Goal: Transaction & Acquisition: Register for event/course

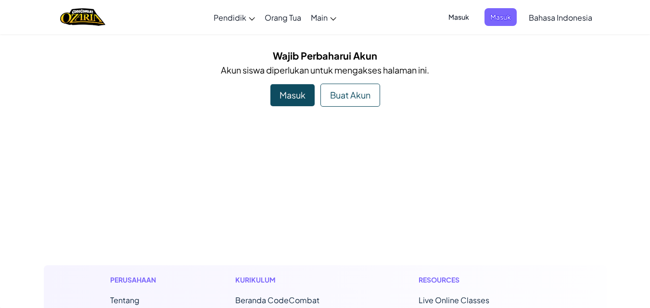
click at [298, 95] on div "Masuk" at bounding box center [292, 95] width 44 height 22
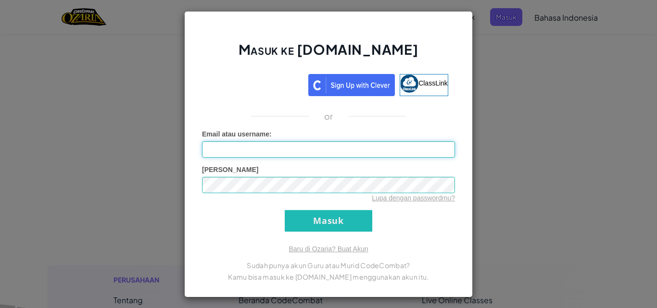
click at [362, 151] on input "Email atau username :" at bounding box center [328, 149] width 253 height 16
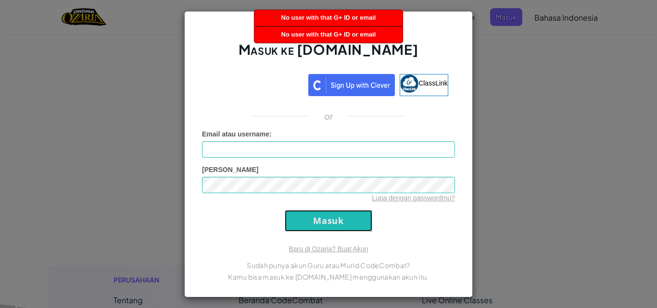
click at [300, 227] on input "Masuk" at bounding box center [329, 221] width 88 height 22
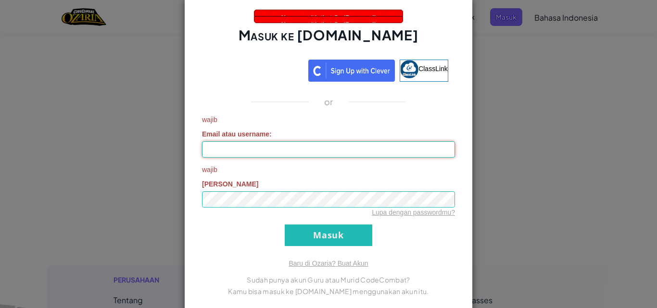
click at [309, 146] on input "Email atau username :" at bounding box center [328, 149] width 253 height 16
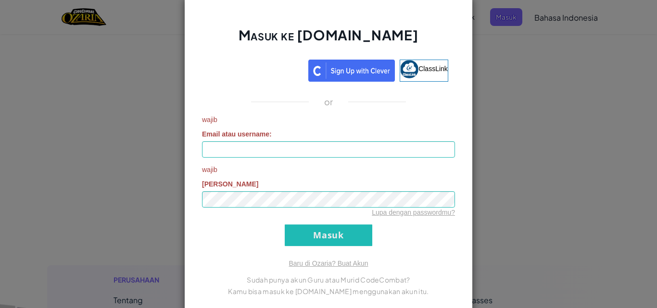
click at [512, 37] on div "Masuk ke [DOMAIN_NAME] ClassLink or wajib Email atau username : wajib Kata Kunc…" at bounding box center [328, 154] width 657 height 308
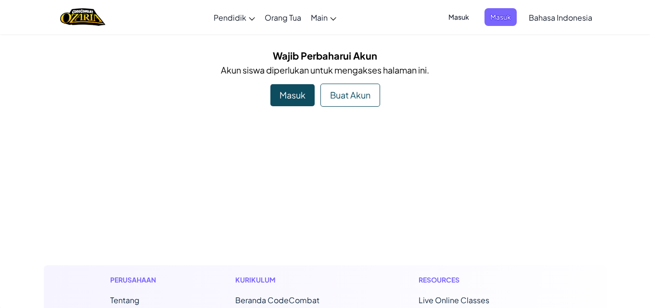
click at [362, 96] on div "Buat Akun" at bounding box center [350, 95] width 60 height 23
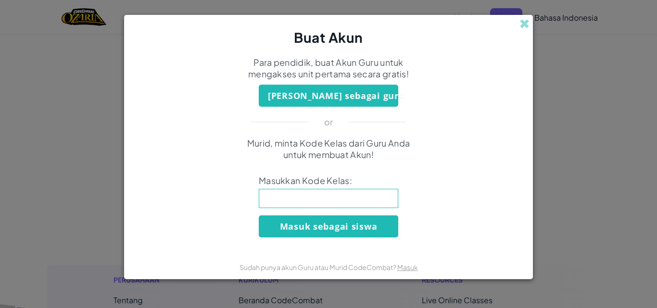
click at [348, 200] on input at bounding box center [329, 198] width 140 height 19
type input "MoreTeamPink"
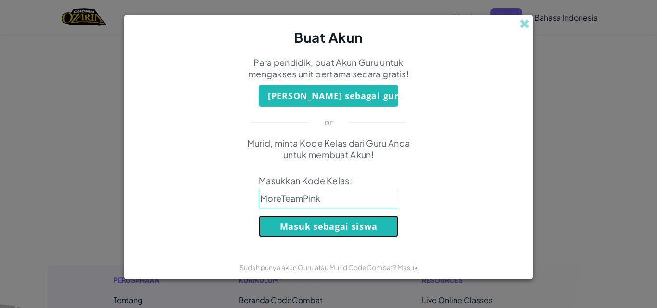
click at [339, 225] on button "Masuk sebagai siswa" at bounding box center [329, 227] width 140 height 22
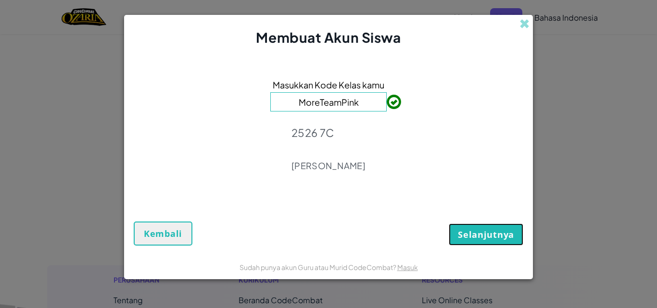
click at [461, 237] on span "Selanjutnya" at bounding box center [486, 235] width 56 height 12
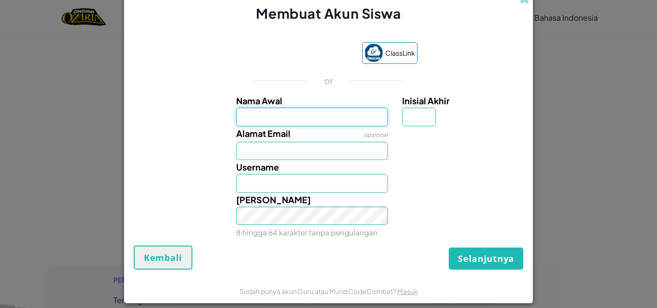
click at [361, 115] on input "Nama Awal" at bounding box center [312, 117] width 152 height 18
type input "Rademta latisha kimanara nanga"
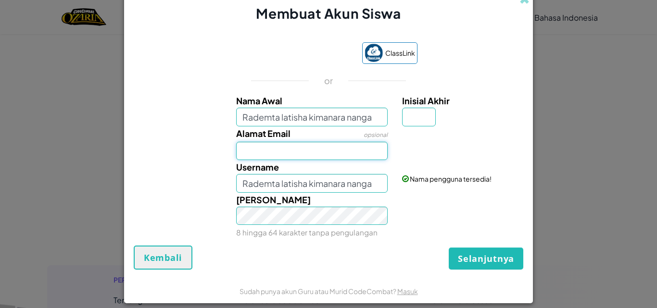
click at [351, 149] on input "Alamat Email" at bounding box center [312, 151] width 152 height 18
type input "[EMAIL_ADDRESS][DOMAIN_NAME]"
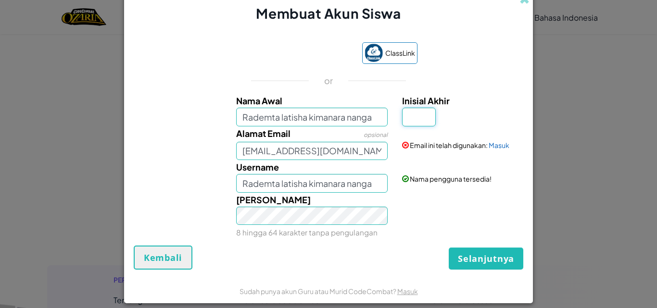
click at [419, 126] on input "Inisial Akhir" at bounding box center [419, 117] width 34 height 18
type input "Rademta latisha kimanara nanga"
click at [475, 257] on span "Selanjutnya" at bounding box center [486, 259] width 56 height 12
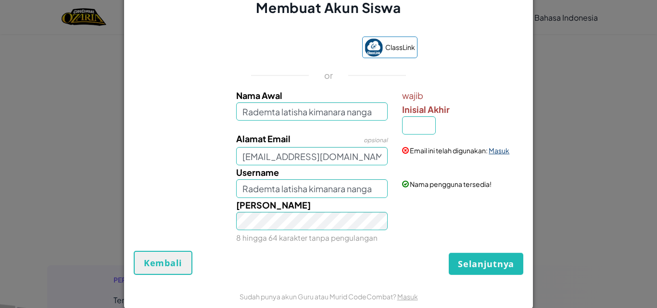
click at [496, 153] on link "Masuk" at bounding box center [499, 150] width 21 height 9
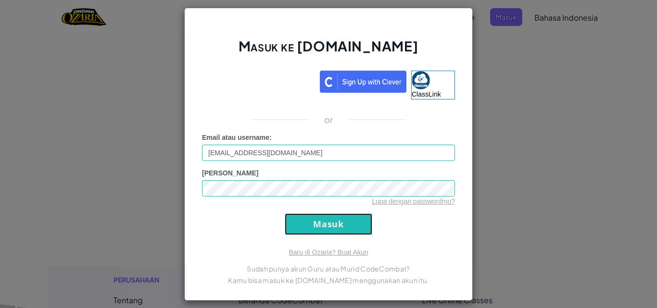
click at [357, 222] on input "Masuk" at bounding box center [329, 225] width 88 height 22
